Goal: Information Seeking & Learning: Learn about a topic

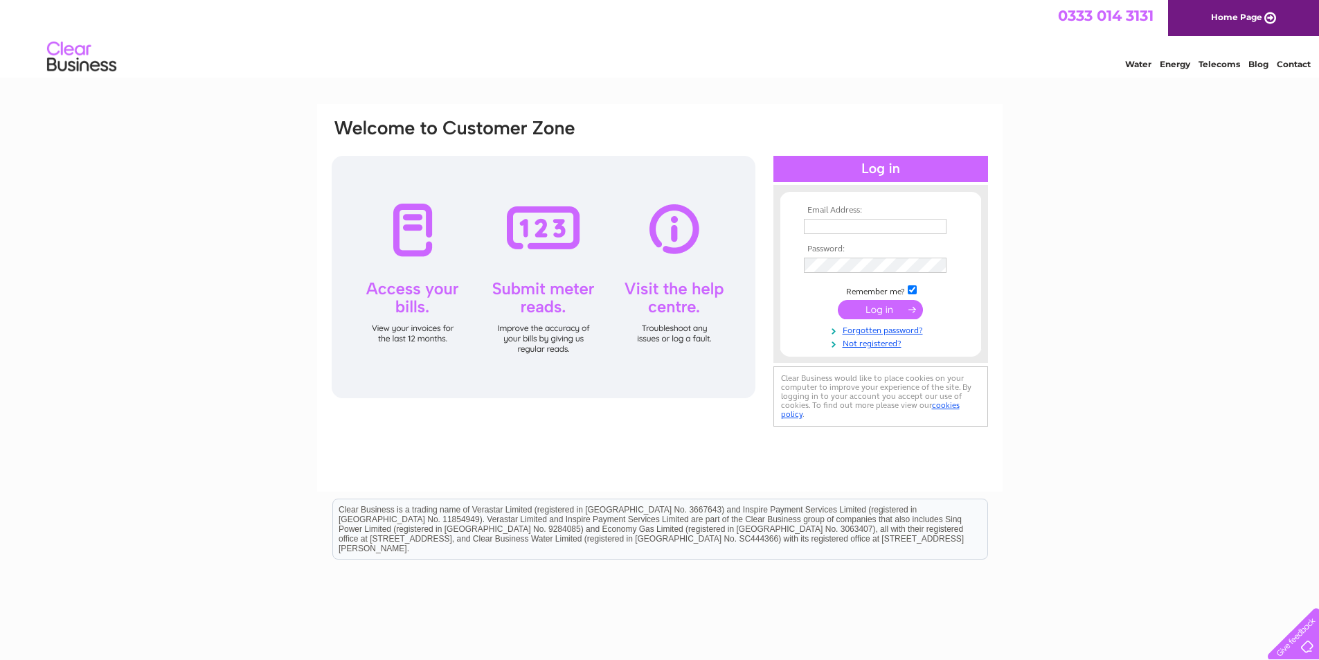
type input "[PERSON_NAME][EMAIL_ADDRESS][DOMAIN_NAME]"
click at [868, 316] on input "submit" at bounding box center [880, 309] width 85 height 19
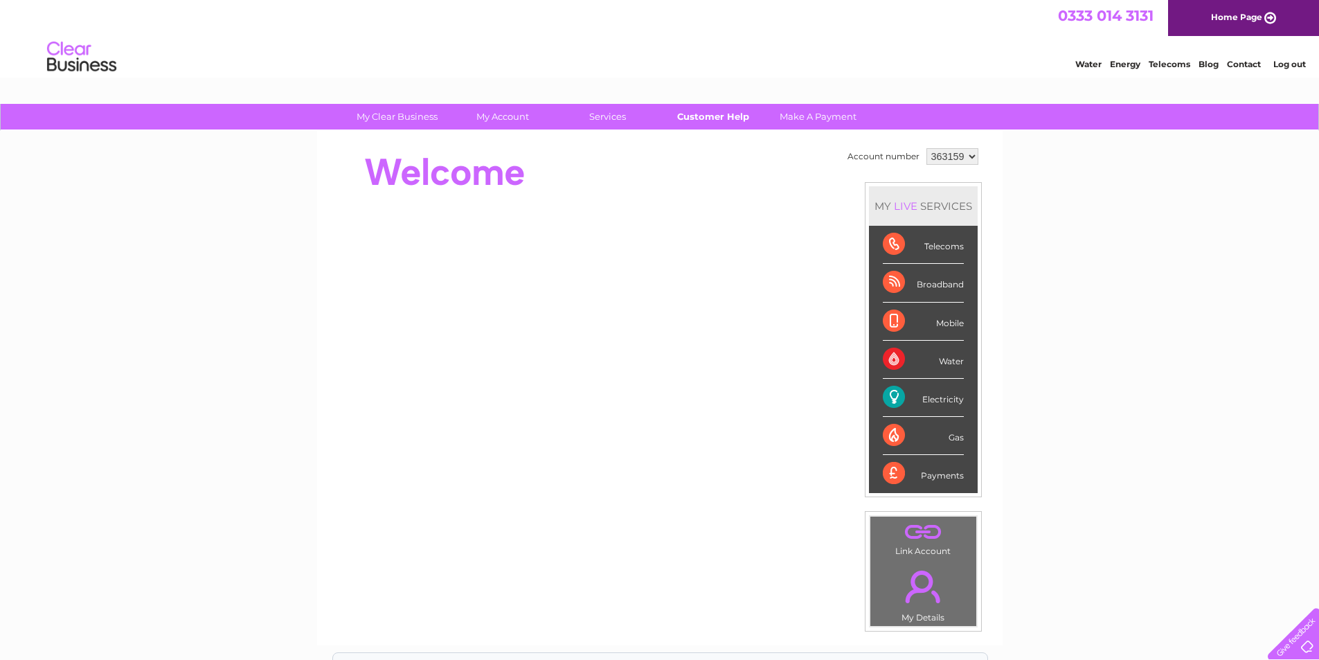
click at [717, 112] on link "Customer Help" at bounding box center [713, 117] width 114 height 26
